Goal: Task Accomplishment & Management: Use online tool/utility

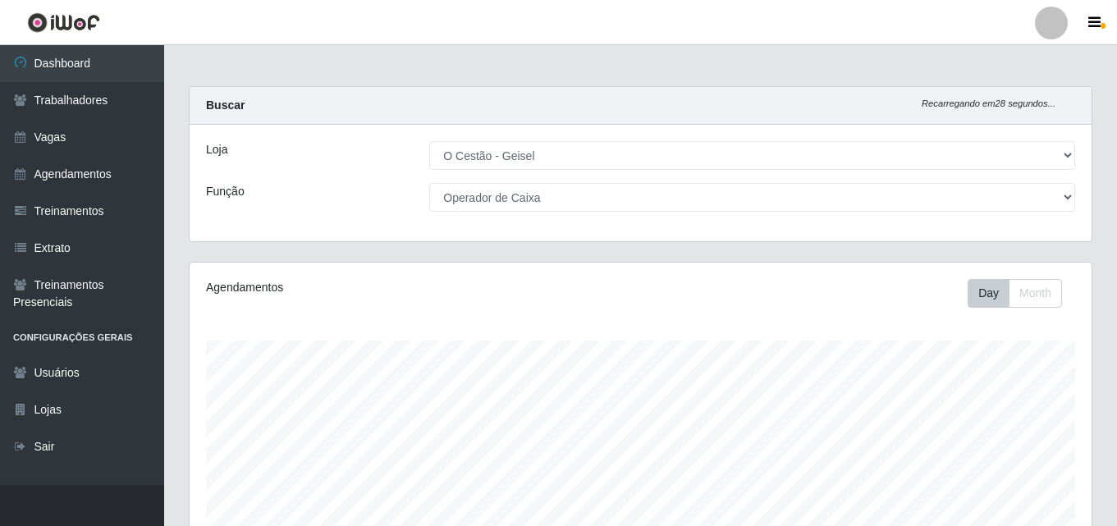
select select "224"
select select "22"
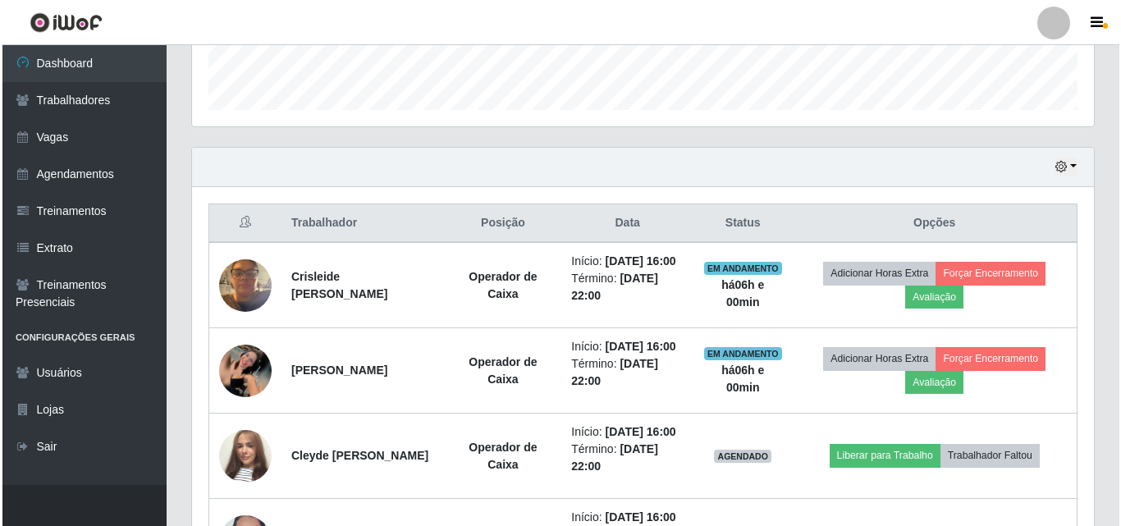
scroll to position [600, 0]
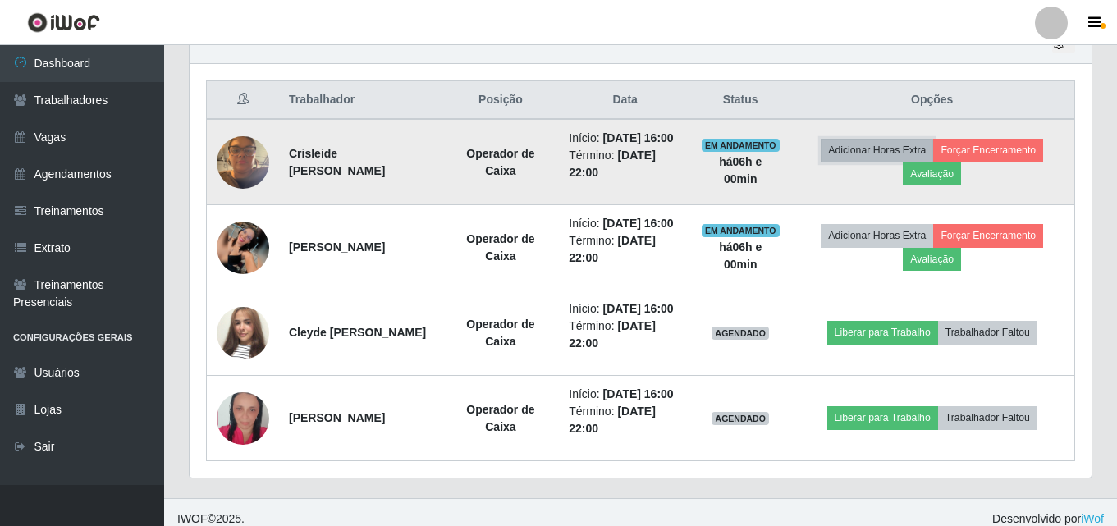
click at [898, 153] on button "Adicionar Horas Extra" at bounding box center [876, 150] width 112 height 23
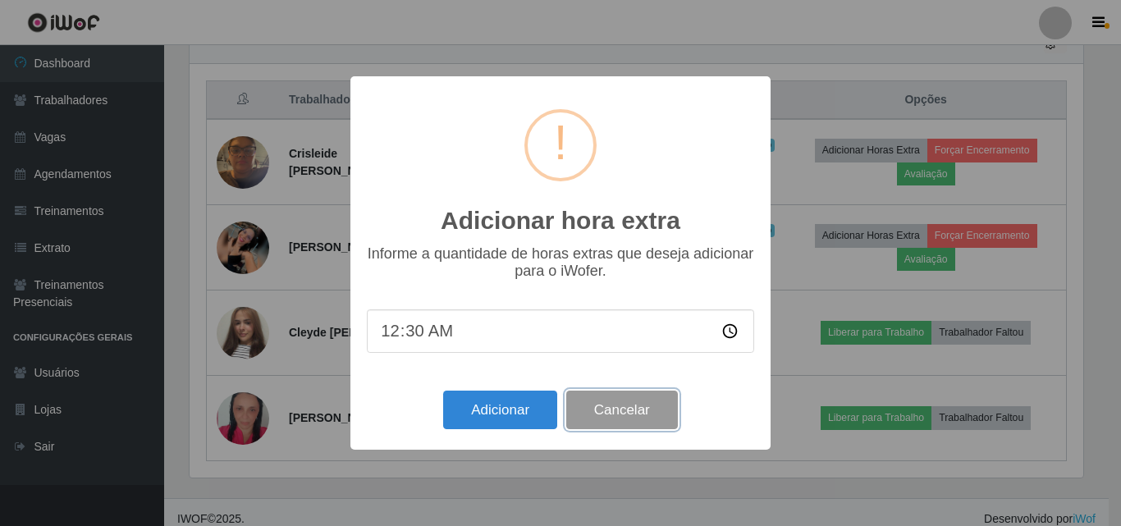
click at [659, 413] on button "Cancelar" at bounding box center [622, 410] width 112 height 39
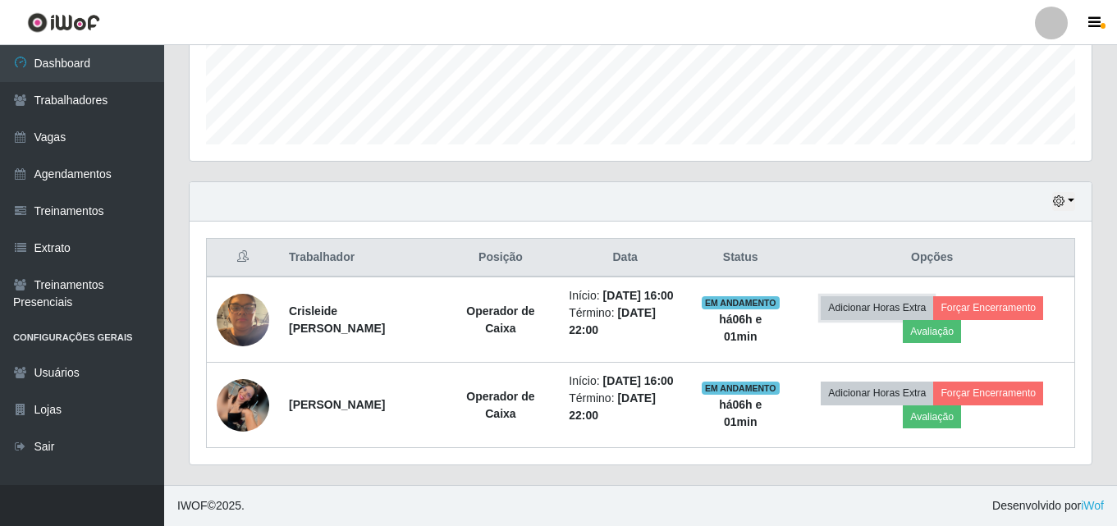
scroll to position [477, 0]
click at [933, 183] on div "Hoje 1 dia 3 dias 1 Semana Não encerrados" at bounding box center [641, 201] width 902 height 39
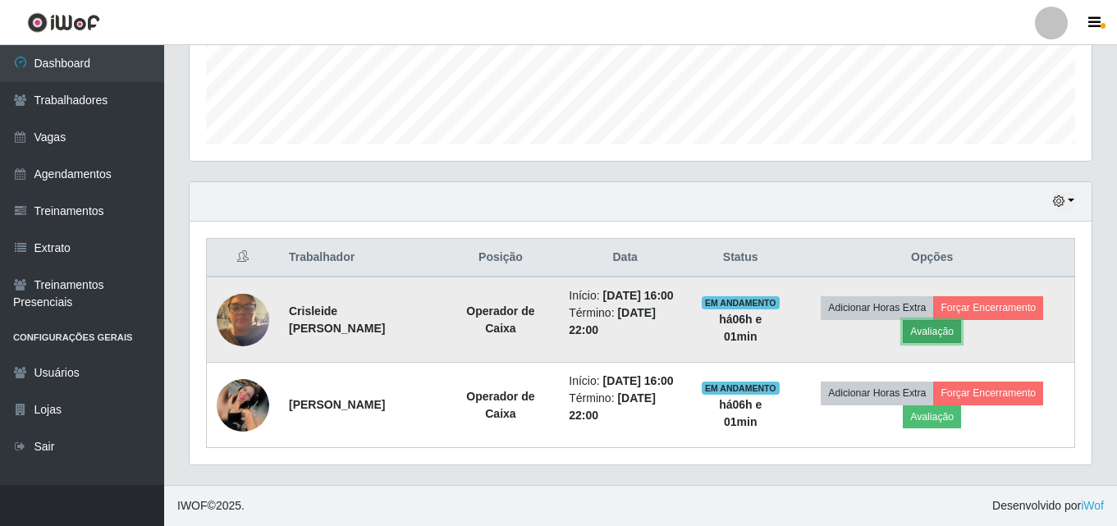
click at [934, 320] on button "Avaliação" at bounding box center [931, 331] width 58 height 23
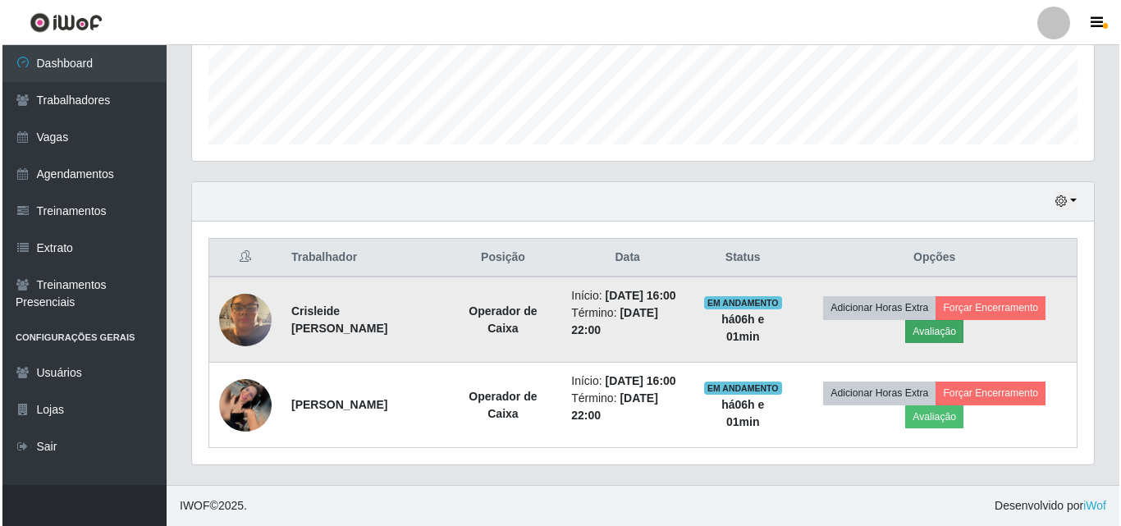
scroll to position [340, 893]
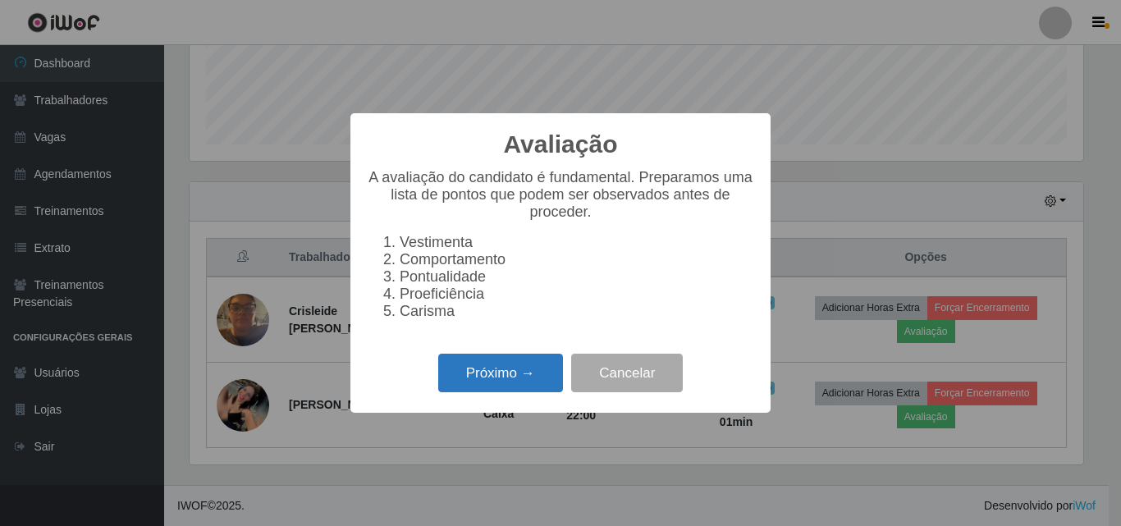
click at [477, 386] on button "Próximo →" at bounding box center [500, 373] width 125 height 39
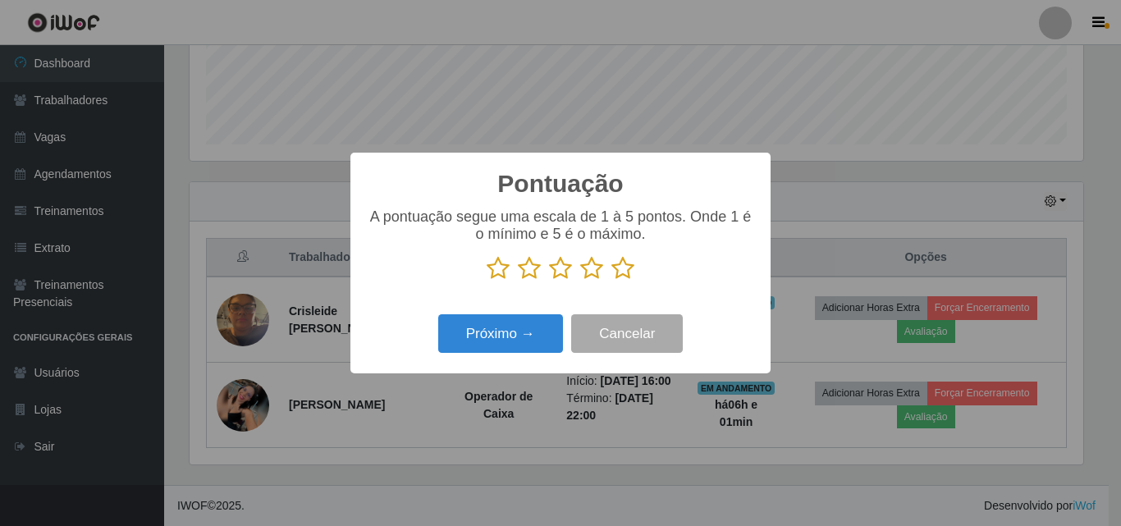
click at [629, 271] on icon at bounding box center [622, 268] width 23 height 25
click at [611, 281] on input "radio" at bounding box center [611, 281] width 0 height 0
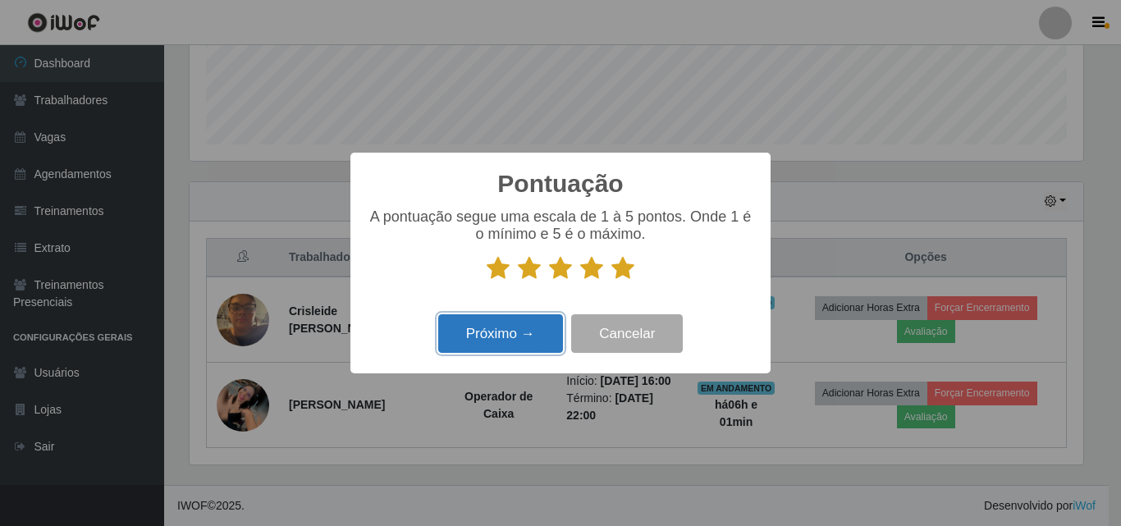
click at [541, 345] on button "Próximo →" at bounding box center [500, 333] width 125 height 39
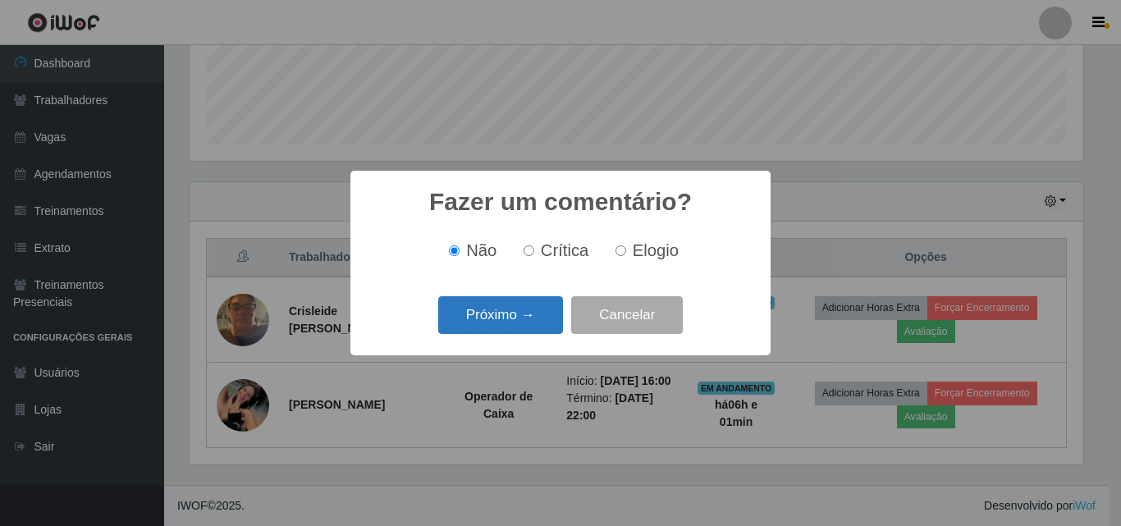
click at [534, 322] on button "Próximo →" at bounding box center [500, 315] width 125 height 39
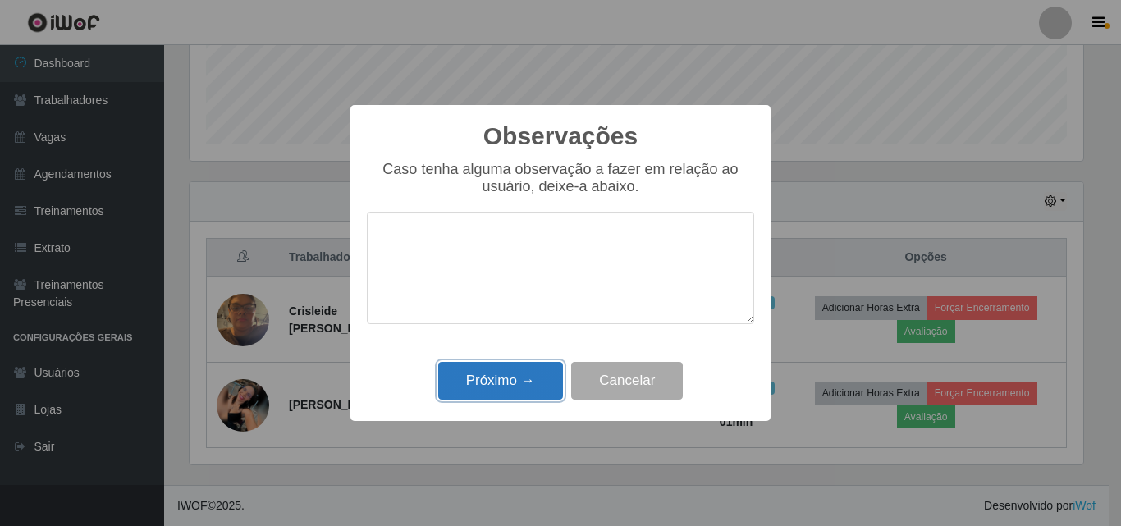
click at [539, 394] on button "Próximo →" at bounding box center [500, 381] width 125 height 39
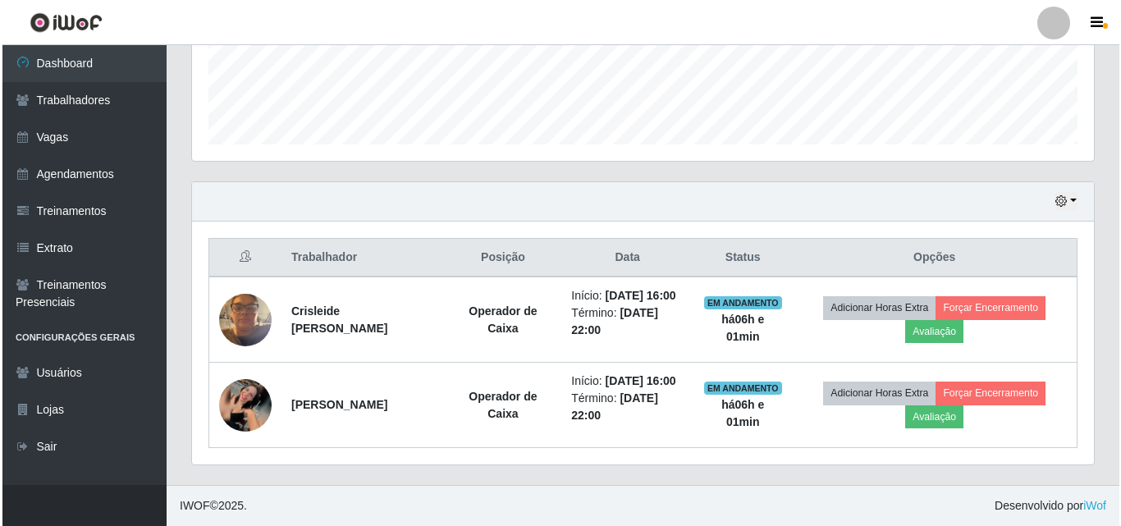
scroll to position [340, 902]
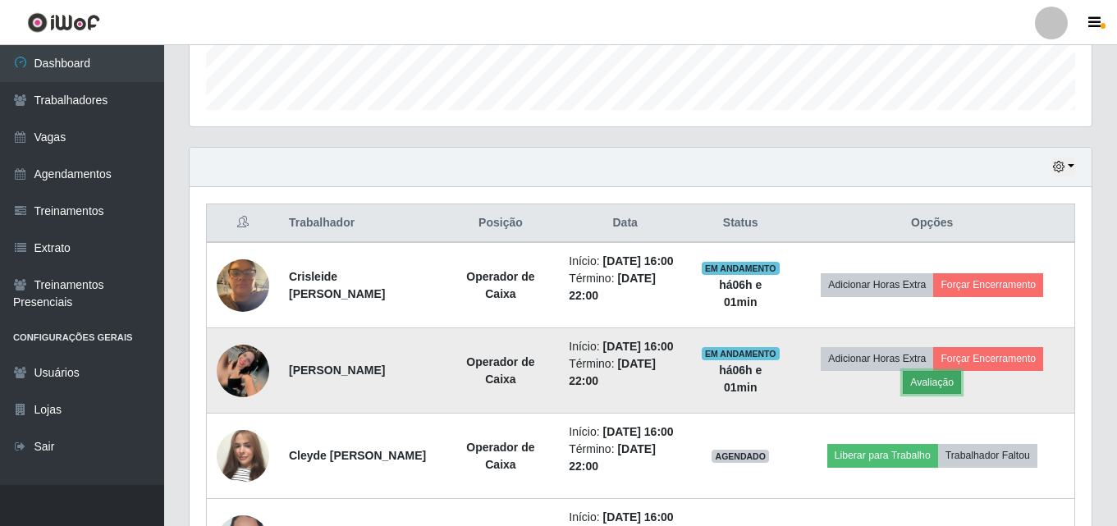
click at [954, 394] on button "Avaliação" at bounding box center [931, 382] width 58 height 23
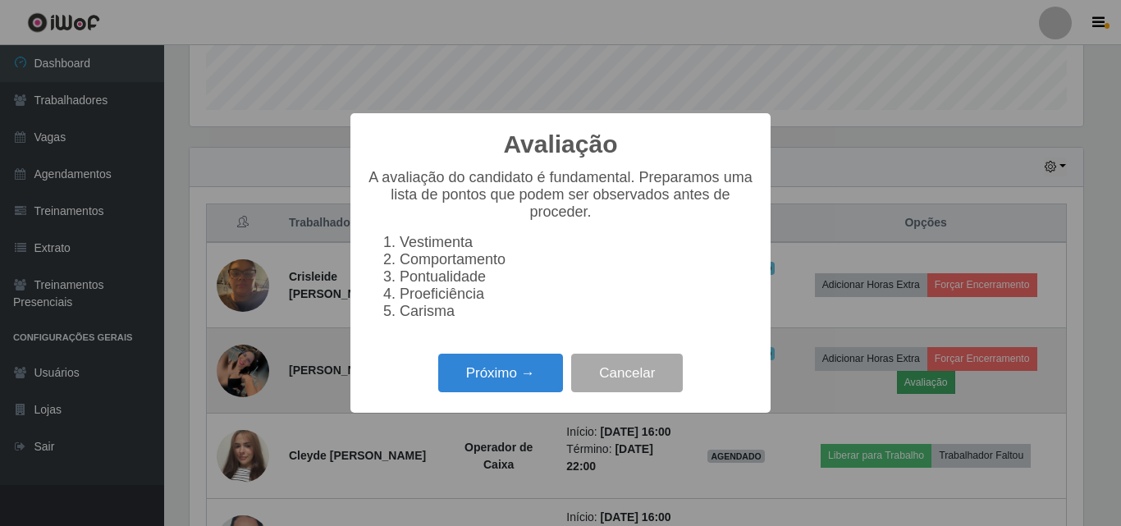
scroll to position [340, 893]
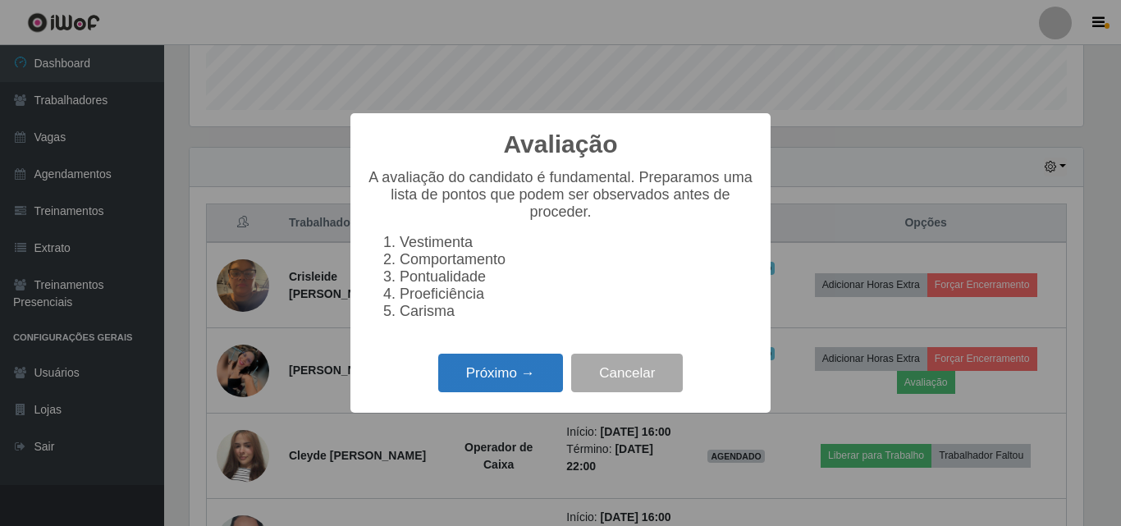
click at [523, 381] on button "Próximo →" at bounding box center [500, 373] width 125 height 39
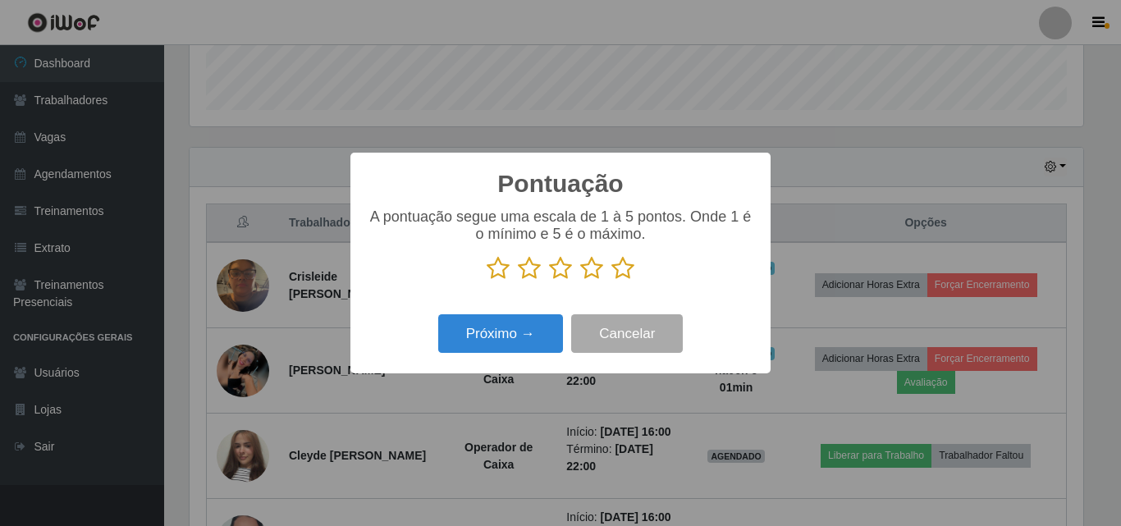
click at [632, 269] on icon at bounding box center [622, 268] width 23 height 25
click at [611, 281] on input "radio" at bounding box center [611, 281] width 0 height 0
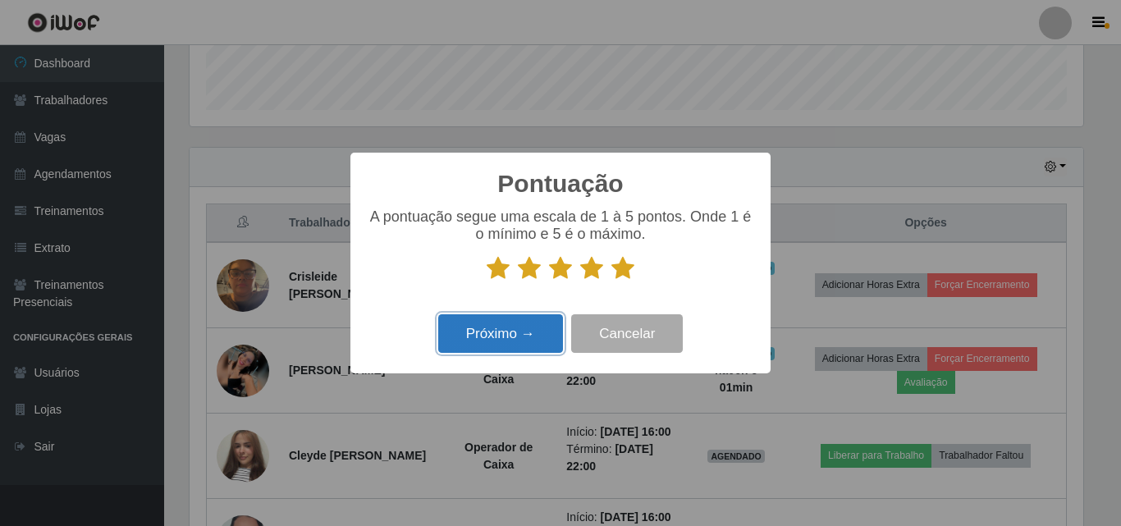
click at [494, 348] on button "Próximo →" at bounding box center [500, 333] width 125 height 39
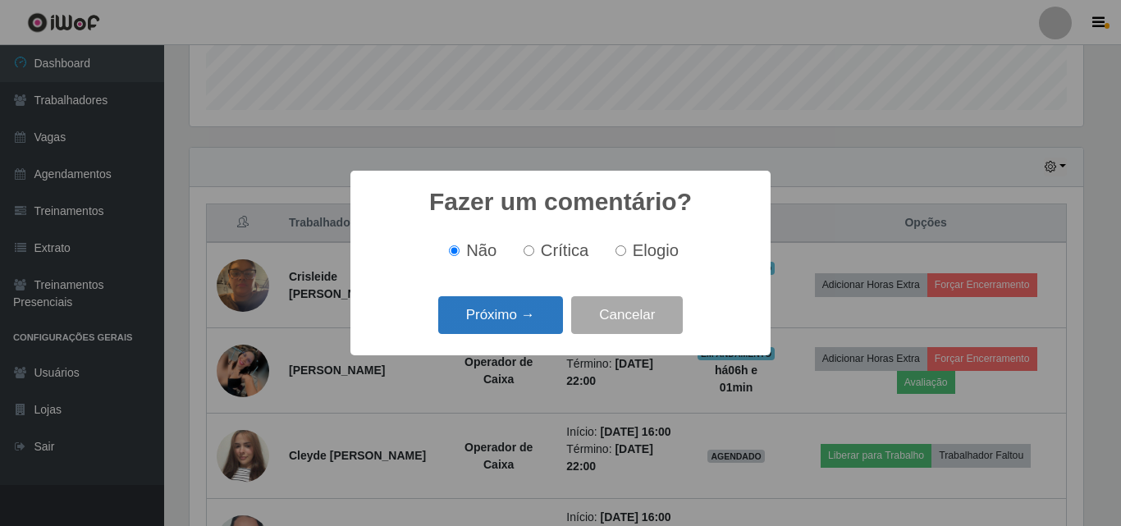
click at [526, 318] on button "Próximo →" at bounding box center [500, 315] width 125 height 39
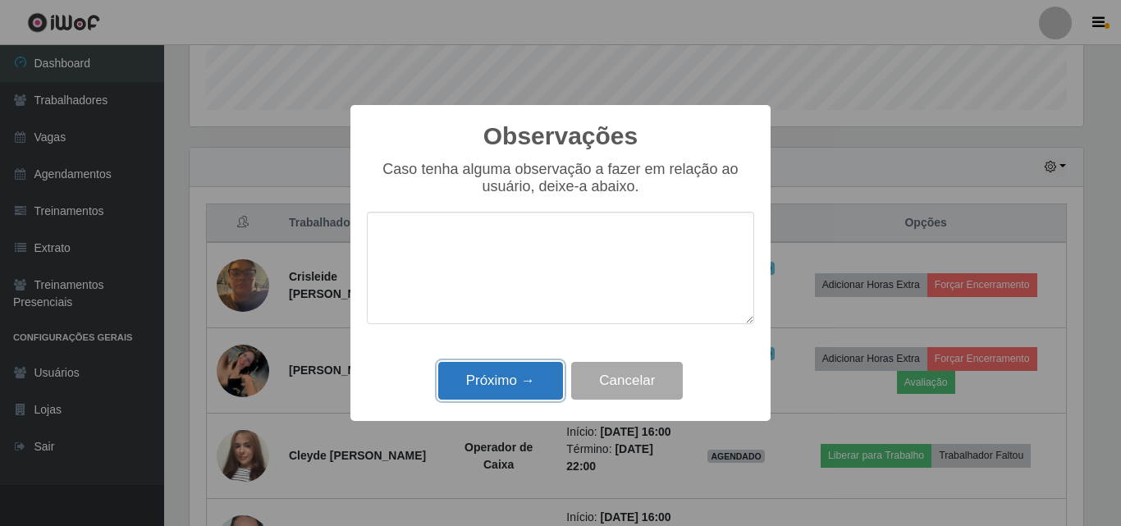
click at [511, 371] on button "Próximo →" at bounding box center [500, 381] width 125 height 39
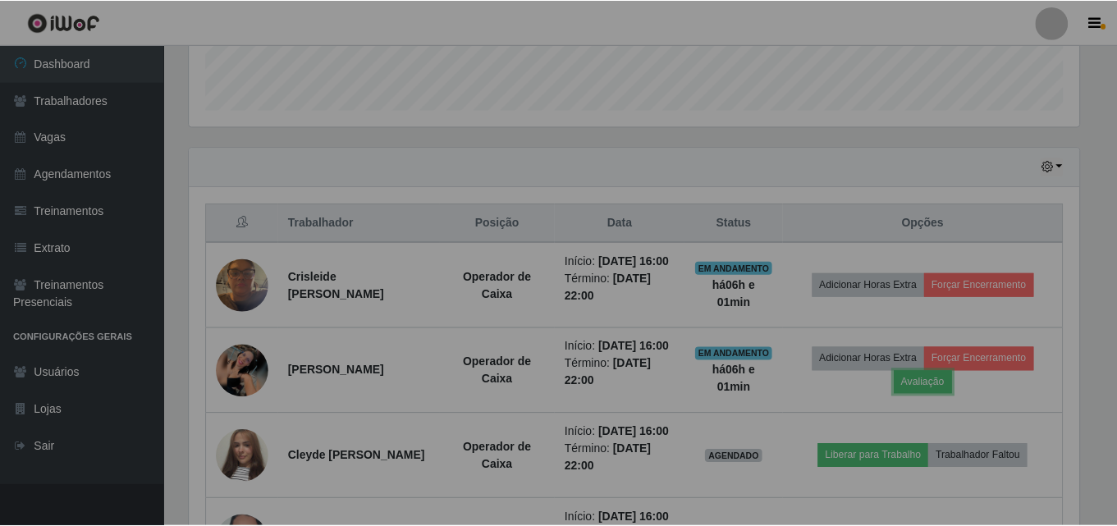
scroll to position [340, 902]
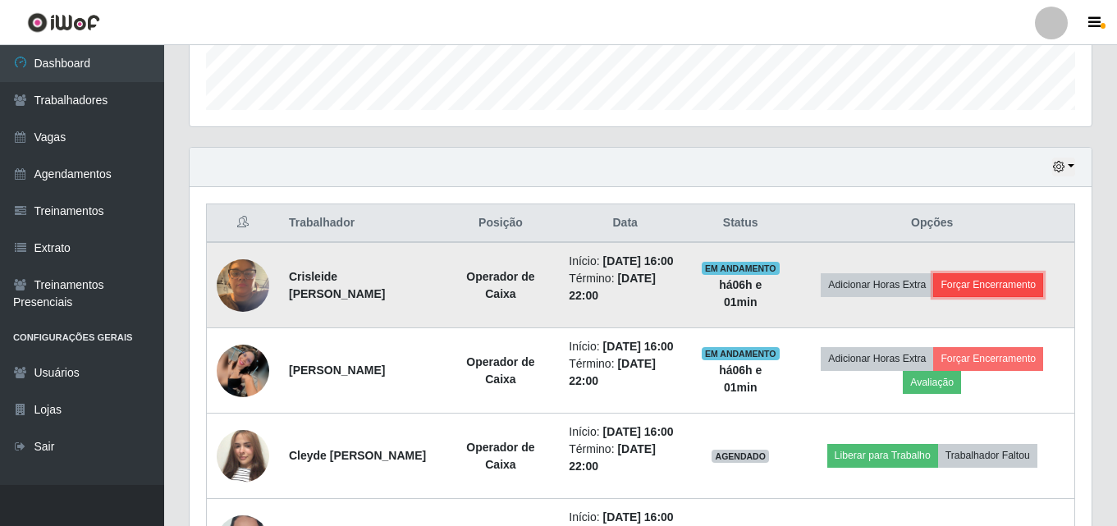
click at [966, 290] on button "Forçar Encerramento" at bounding box center [988, 284] width 110 height 23
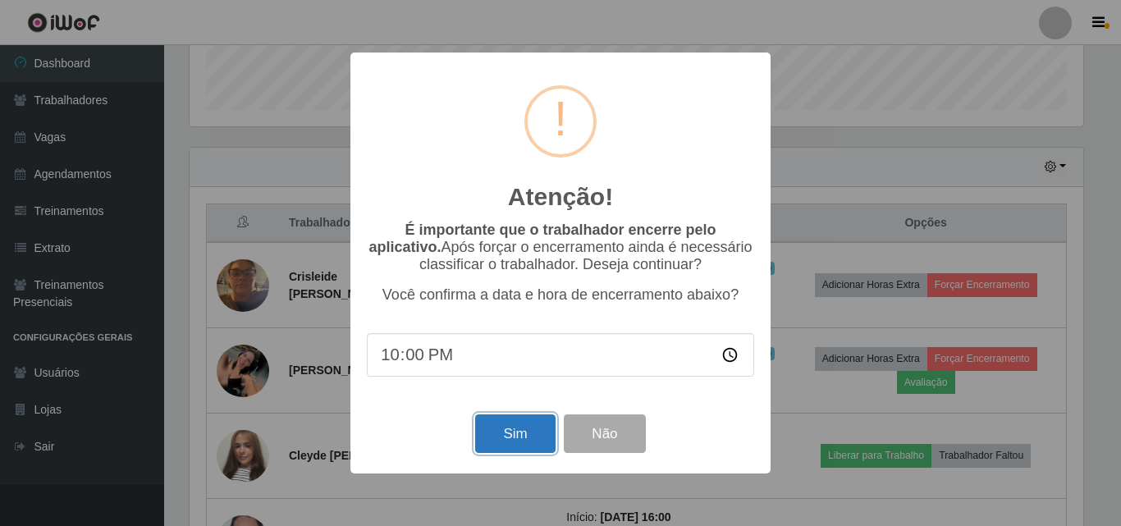
click at [510, 447] on button "Sim" at bounding box center [515, 433] width 80 height 39
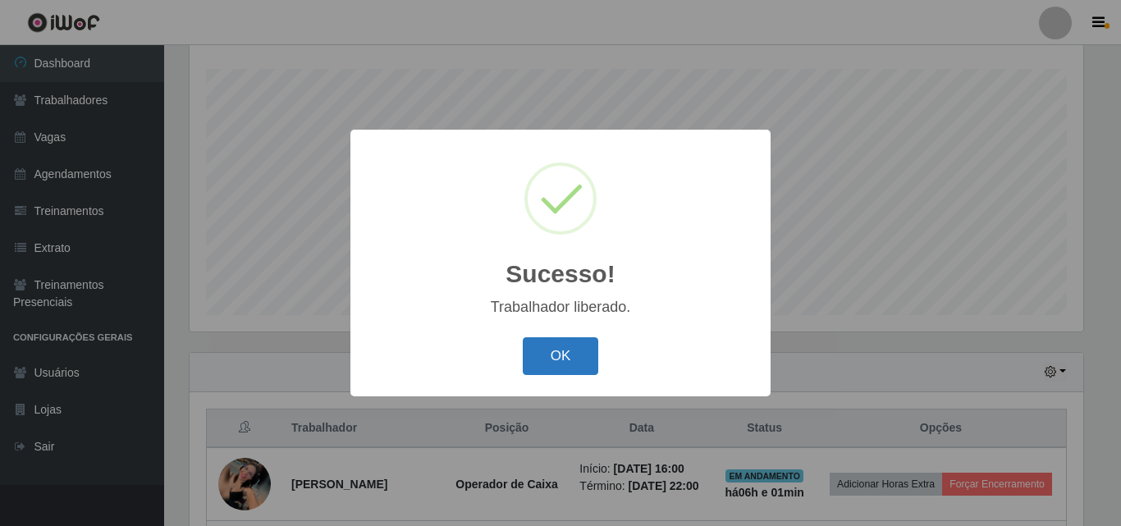
click at [533, 351] on button "OK" at bounding box center [561, 356] width 76 height 39
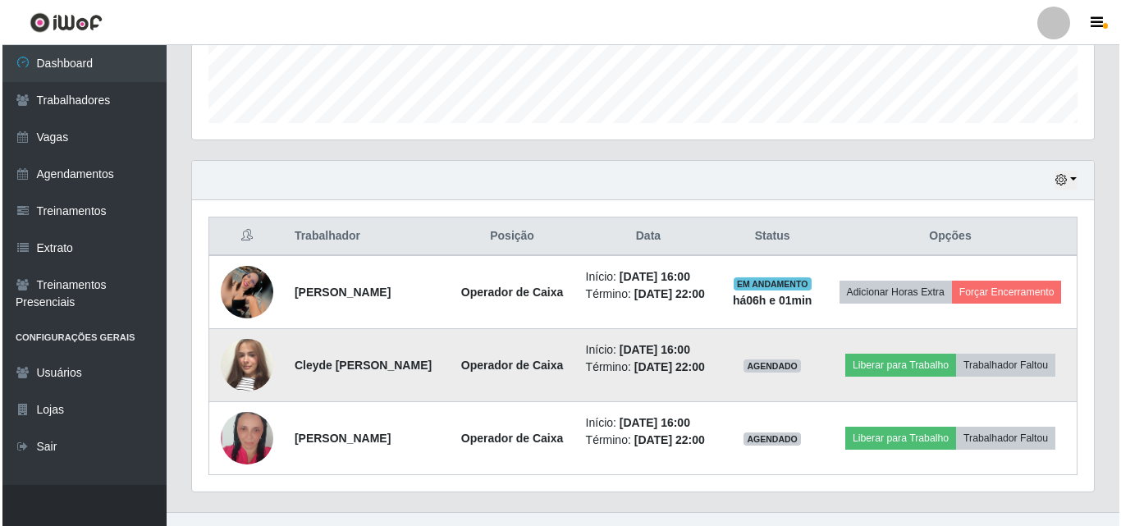
scroll to position [518, 0]
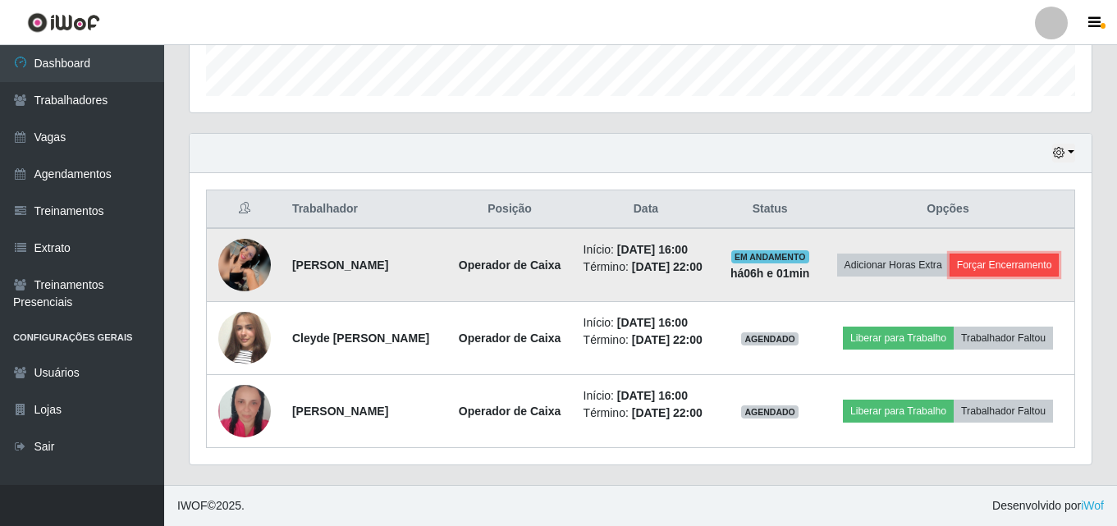
click at [950, 254] on button "Forçar Encerramento" at bounding box center [1004, 265] width 110 height 23
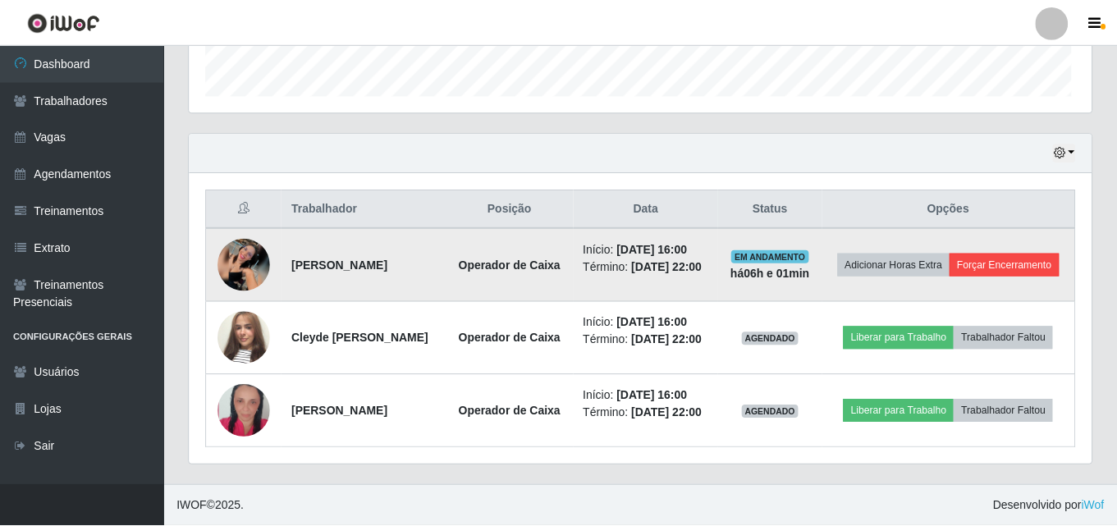
scroll to position [0, 0]
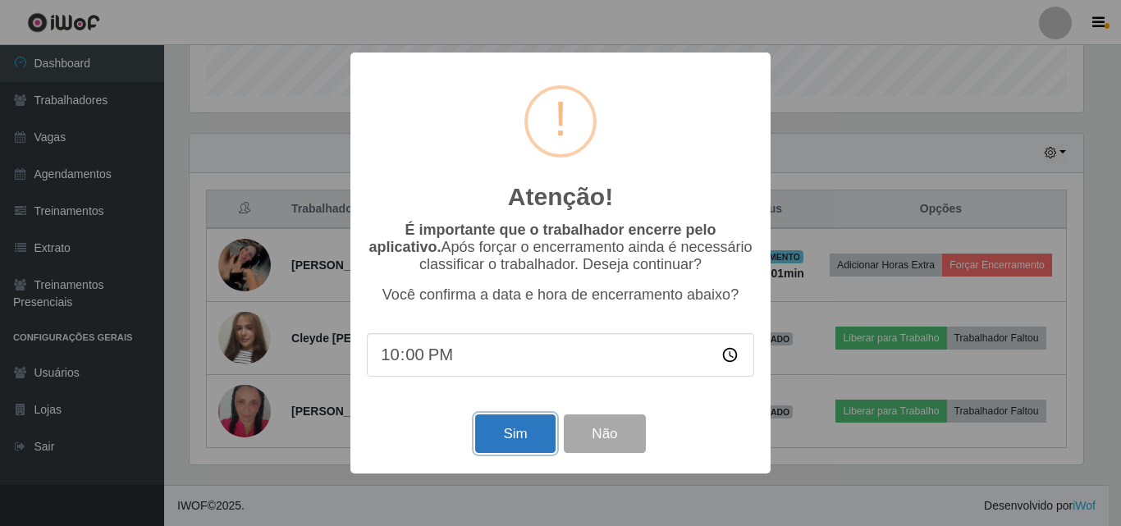
click at [500, 442] on button "Sim" at bounding box center [515, 433] width 80 height 39
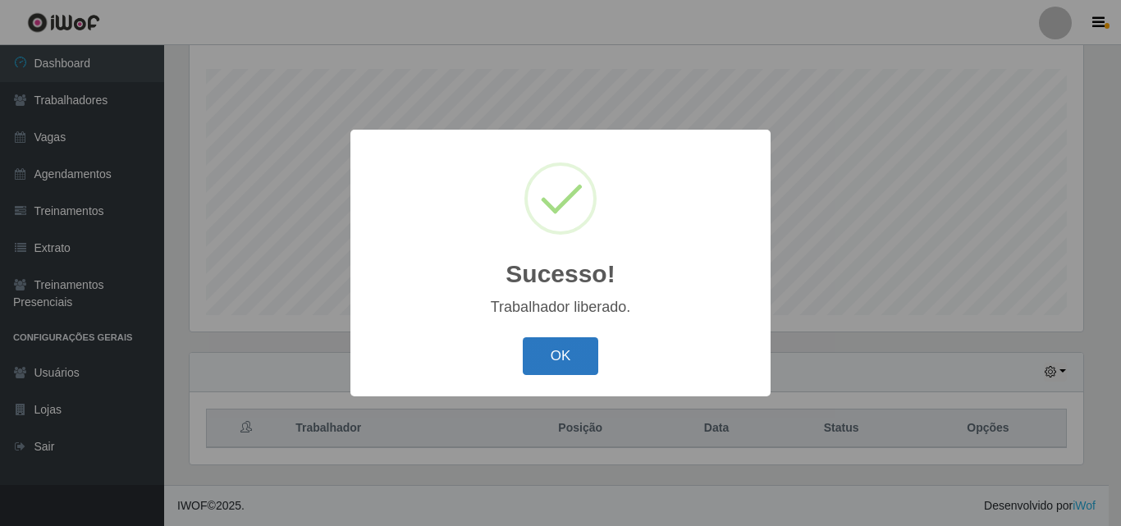
click at [563, 347] on button "OK" at bounding box center [561, 356] width 76 height 39
